Goal: Information Seeking & Learning: Find specific page/section

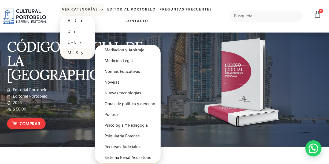
click at [75, 51] on link "M – S" at bounding box center [77, 53] width 35 height 11
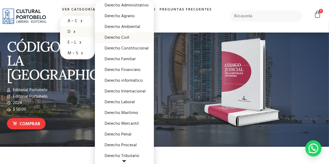
click at [113, 36] on link "Derecho Civil" at bounding box center [124, 37] width 59 height 11
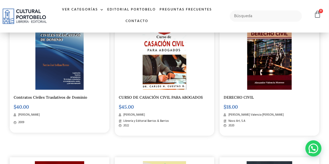
scroll to position [294, 0]
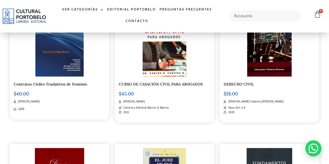
drag, startPoint x: 333, startPoint y: 20, endPoint x: 333, endPoint y: 57, distance: 37.8
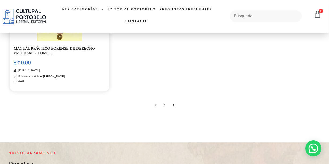
scroll to position [857, 0]
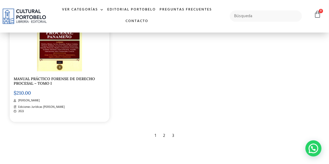
click at [164, 141] on div "2" at bounding box center [165, 136] width 8 height 12
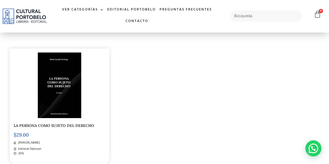
scroll to position [865, 0]
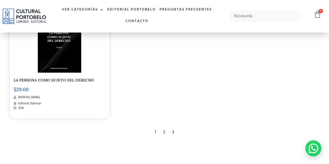
click at [174, 138] on div "3" at bounding box center [173, 132] width 7 height 12
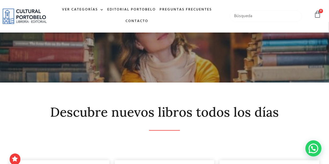
click at [247, 16] on input "text" at bounding box center [266, 15] width 72 height 11
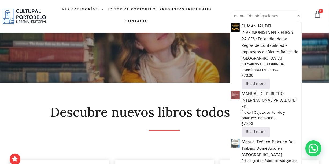
type input "manual de obligaciones"
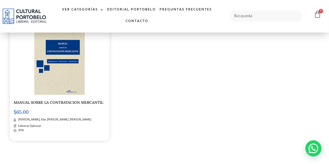
scroll to position [118, 0]
